Goal: Task Accomplishment & Management: Manage account settings

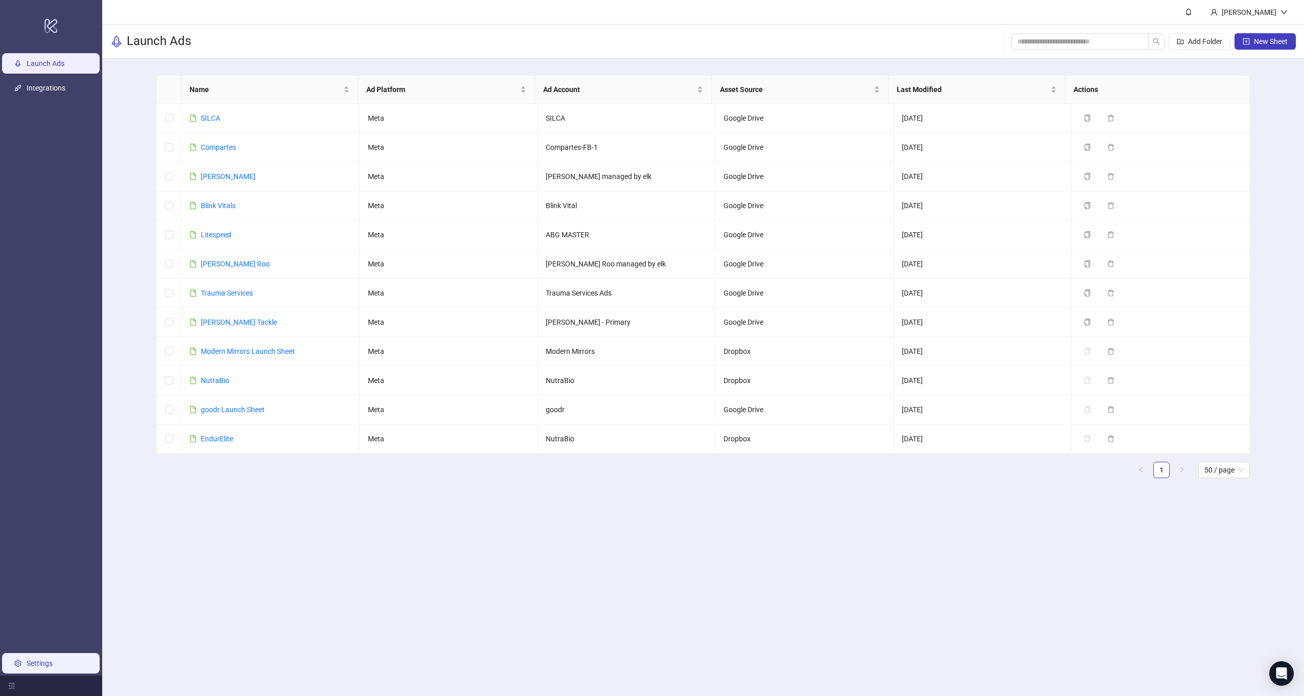
click at [43, 659] on link "Settings" at bounding box center [40, 663] width 26 height 8
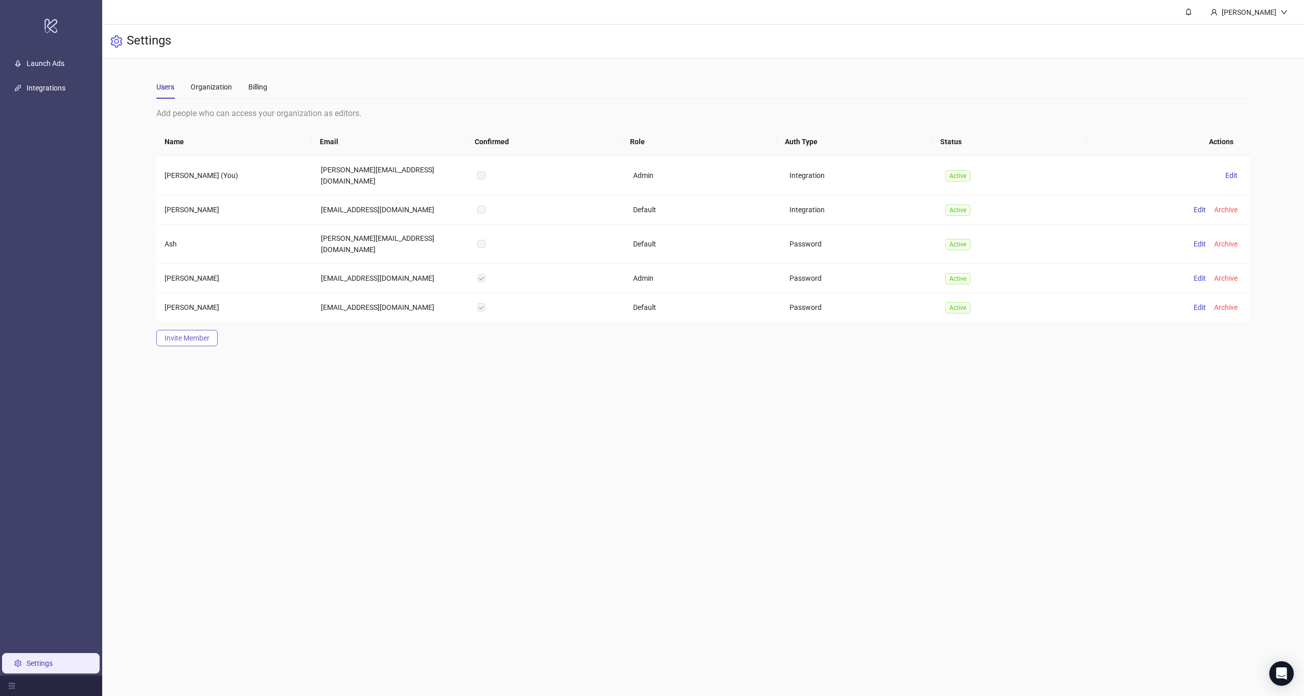
click at [185, 334] on span "Invite Member" at bounding box center [187, 338] width 45 height 8
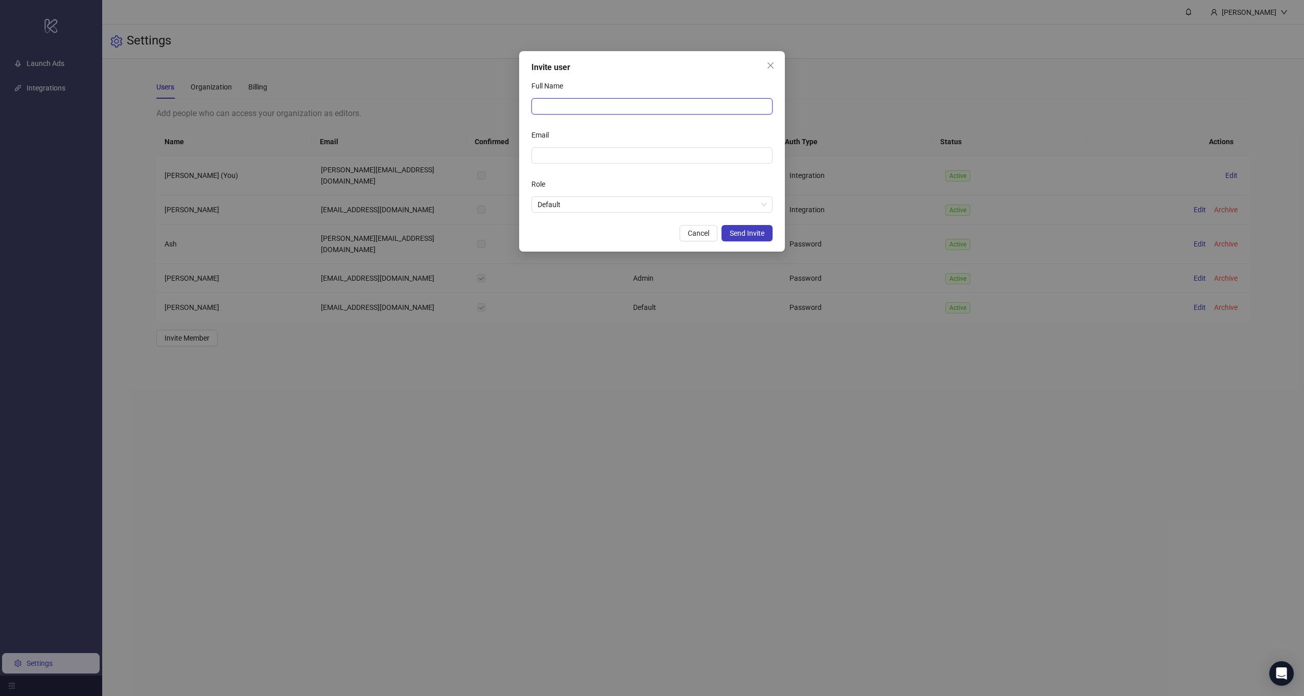
click at [541, 112] on input "Full Name" at bounding box center [652, 106] width 241 height 16
type input "**********"
click at [565, 208] on span "Default" at bounding box center [652, 204] width 229 height 15
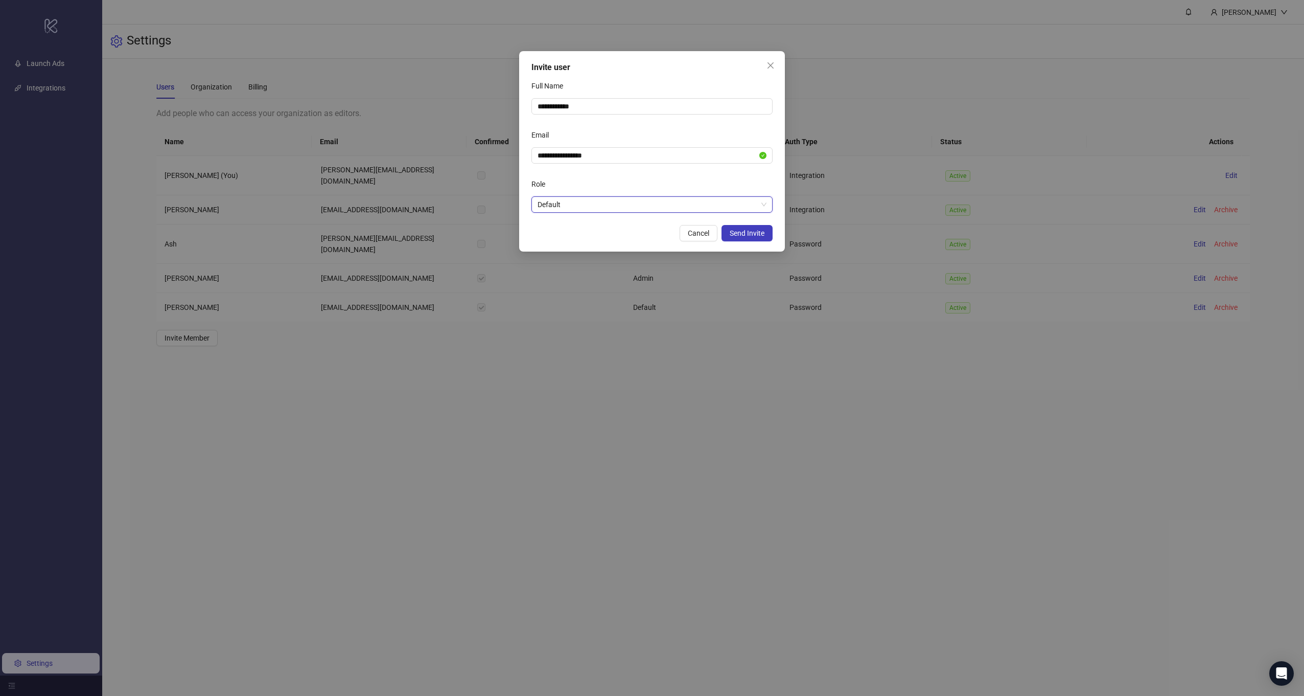
click at [735, 208] on span "Default" at bounding box center [652, 204] width 229 height 15
click at [687, 224] on div "Admin" at bounding box center [652, 224] width 225 height 11
click at [749, 234] on span "Send Invite" at bounding box center [747, 233] width 35 height 8
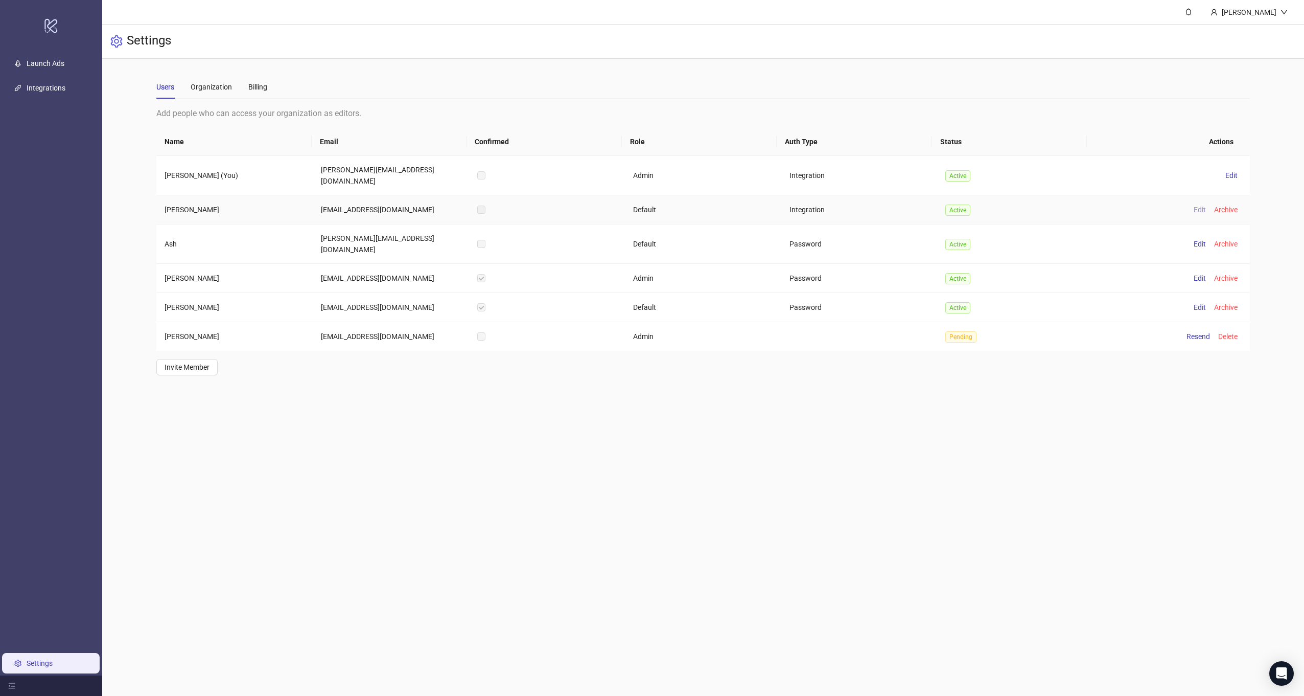
click at [1194, 205] on span "Edit" at bounding box center [1200, 209] width 12 height 8
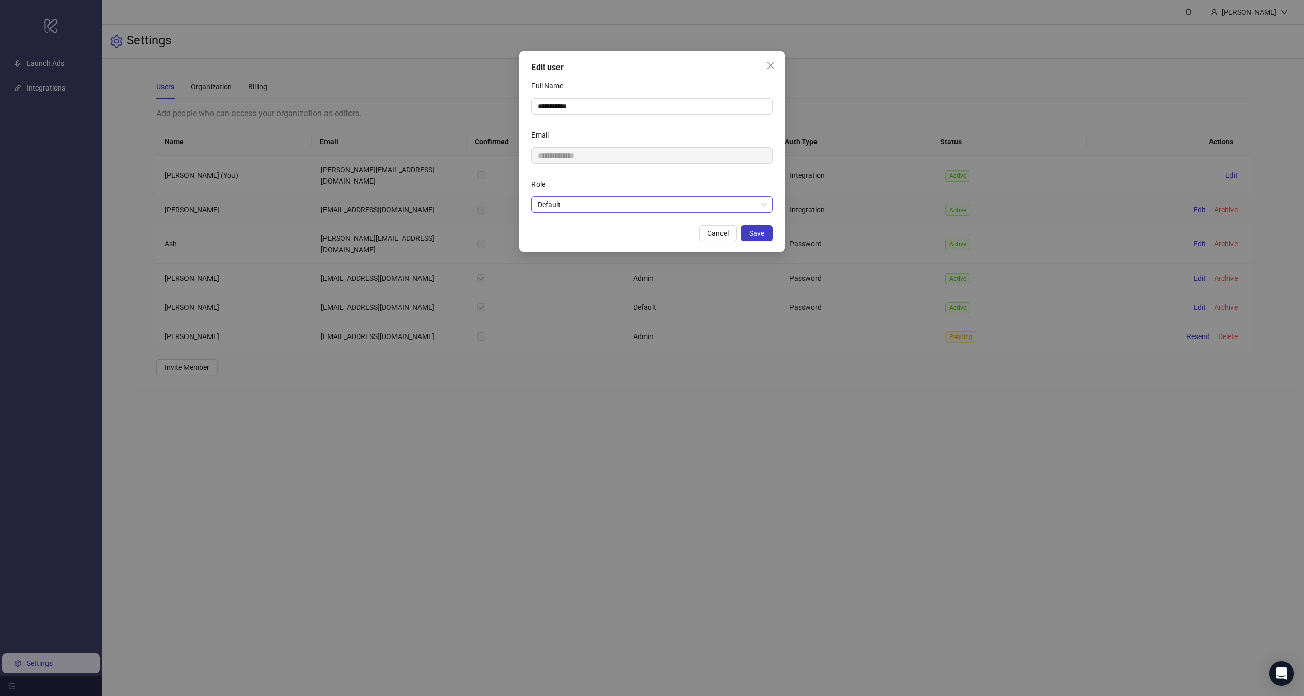
click at [593, 210] on span "Default" at bounding box center [652, 204] width 229 height 15
click at [571, 224] on div "Admin" at bounding box center [652, 224] width 225 height 11
click at [745, 233] on button "Save" at bounding box center [757, 233] width 32 height 16
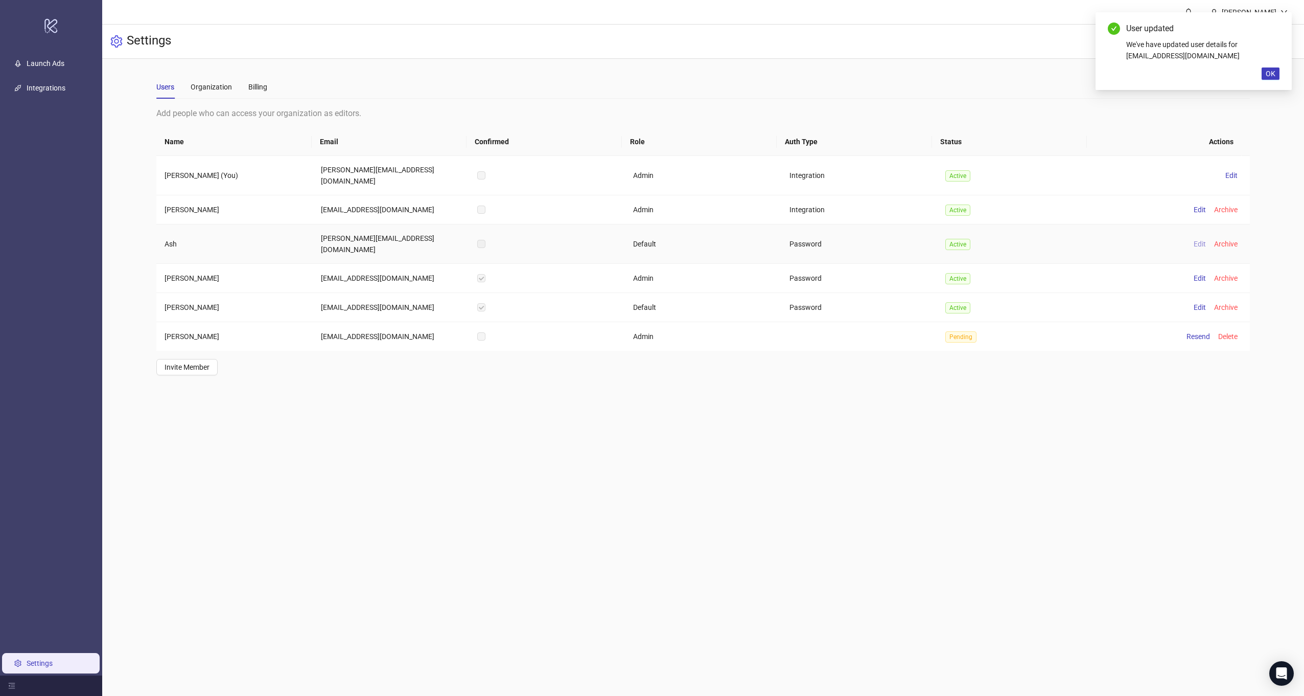
click at [1194, 240] on span "Edit" at bounding box center [1200, 244] width 12 height 8
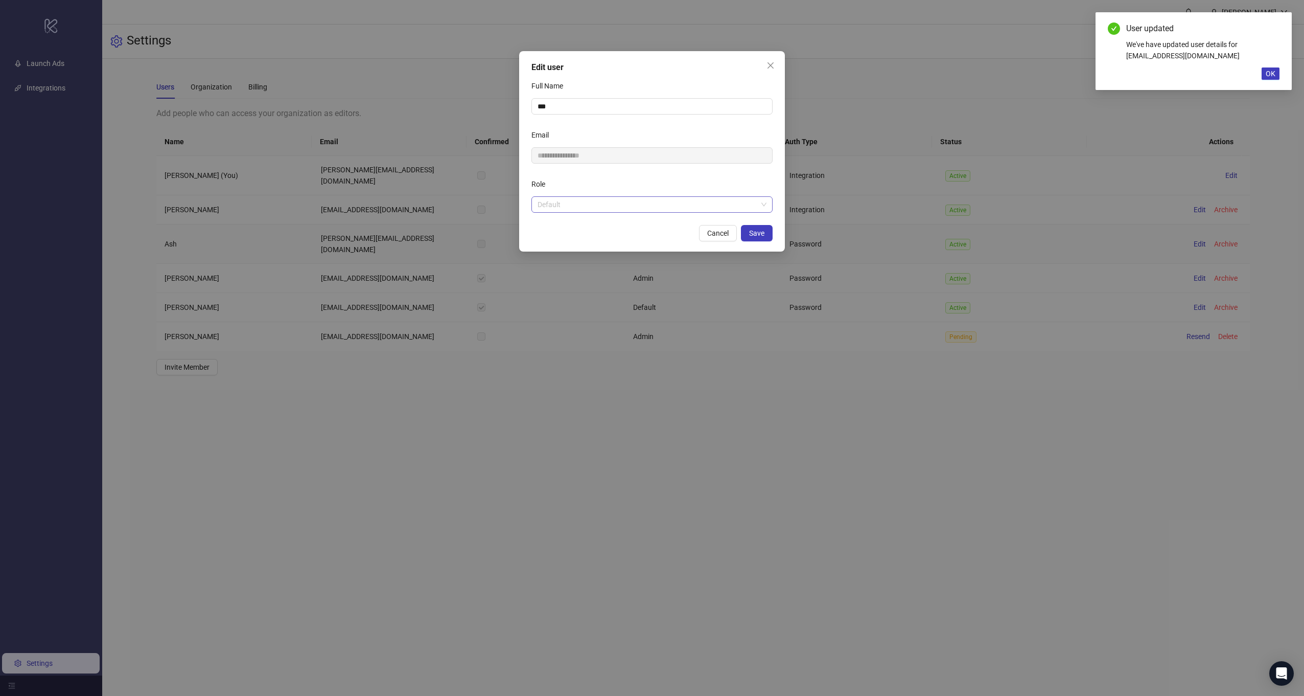
click at [721, 204] on span "Default" at bounding box center [652, 204] width 229 height 15
click at [620, 222] on div "Admin" at bounding box center [652, 224] width 225 height 11
click at [760, 244] on div "**********" at bounding box center [652, 151] width 266 height 200
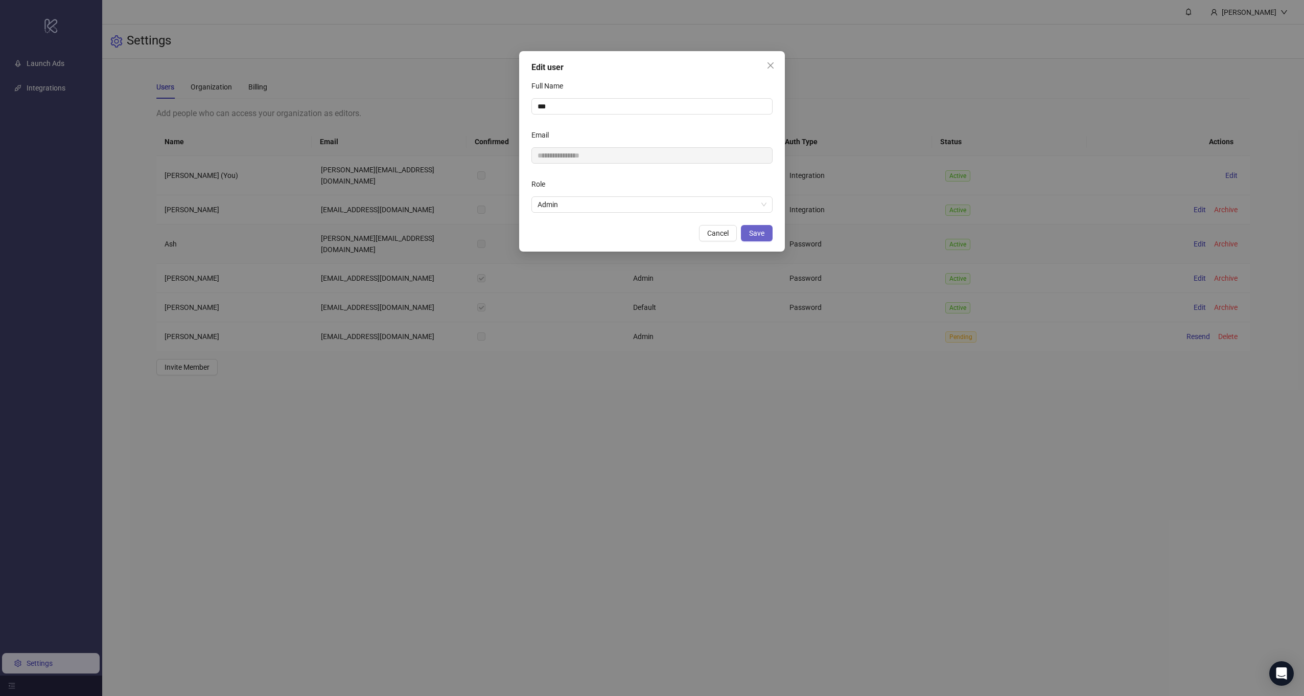
click at [752, 235] on span "Save" at bounding box center [756, 233] width 15 height 8
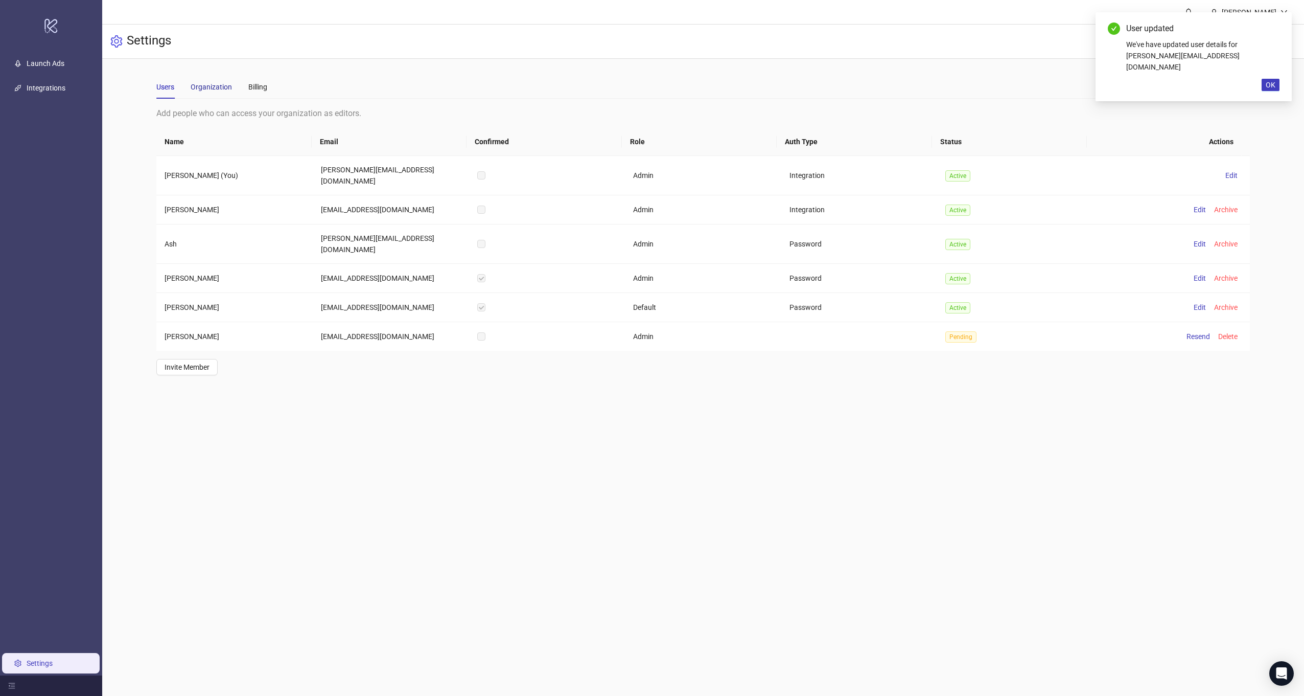
click at [209, 87] on div "Organization" at bounding box center [211, 86] width 41 height 11
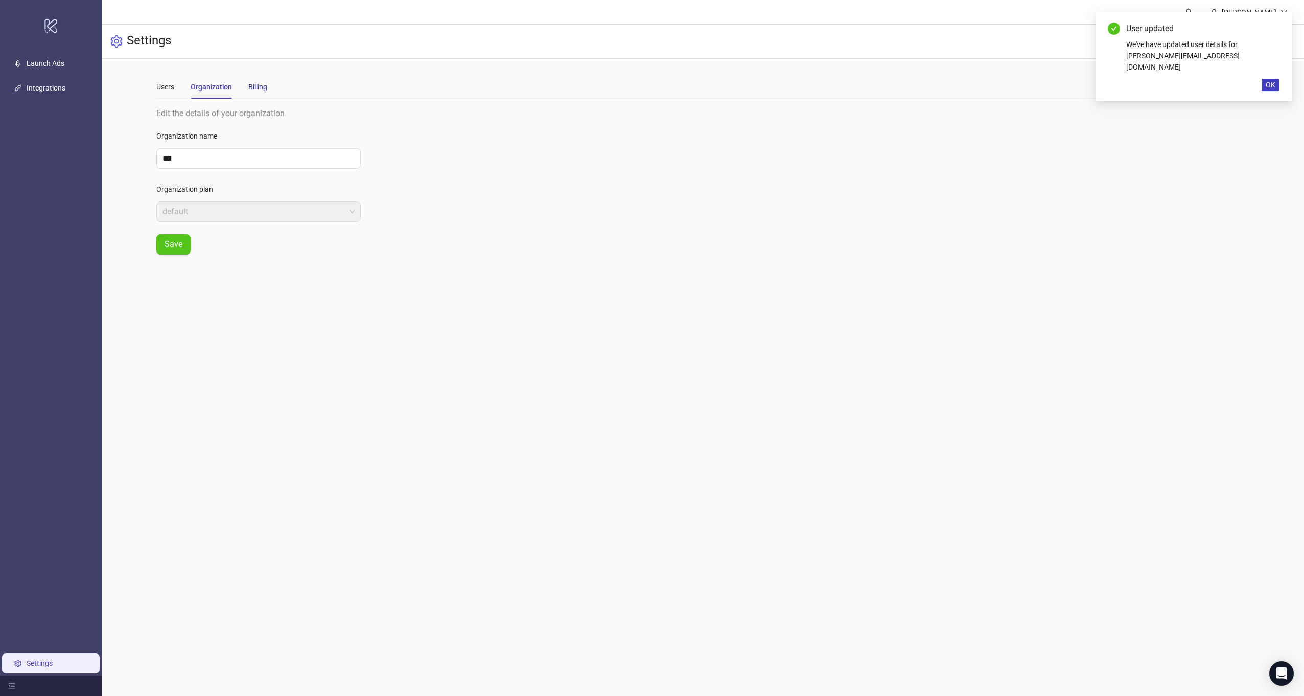
click at [259, 86] on div "Billing" at bounding box center [257, 86] width 19 height 11
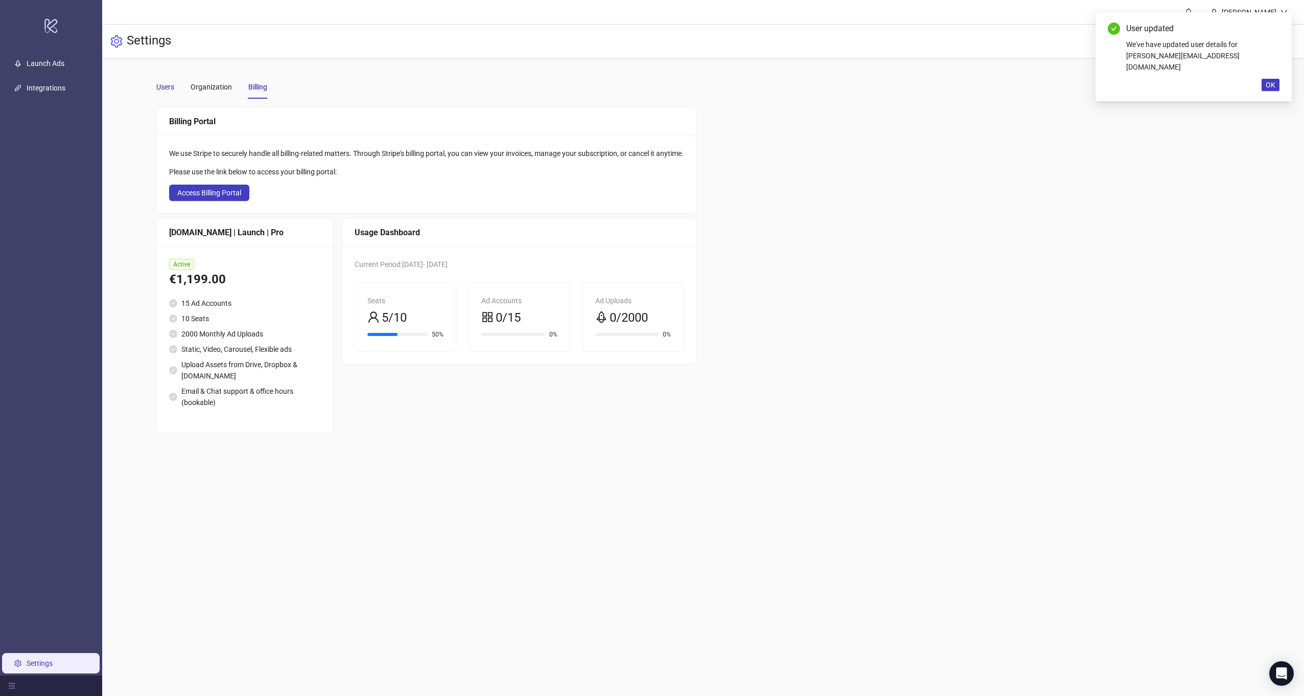
click at [167, 87] on div "Users" at bounding box center [165, 86] width 18 height 11
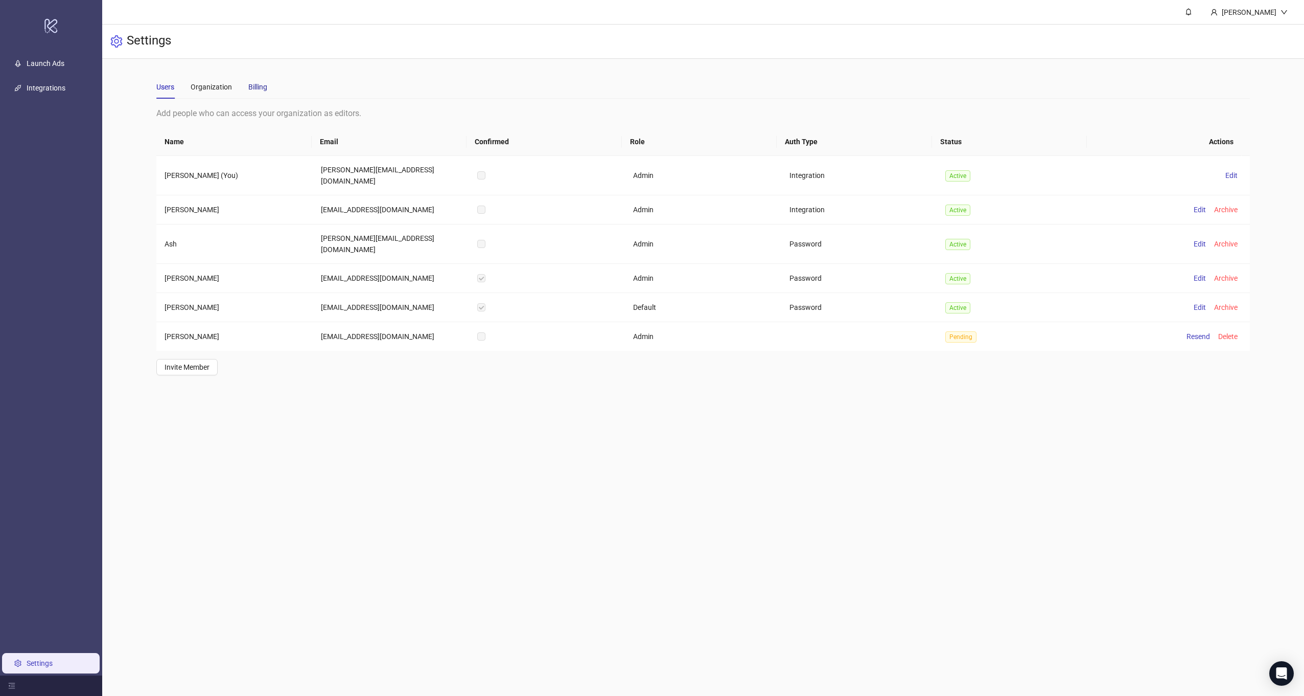
click at [260, 89] on div "Billing" at bounding box center [257, 86] width 19 height 11
